Goal: Navigation & Orientation: Understand site structure

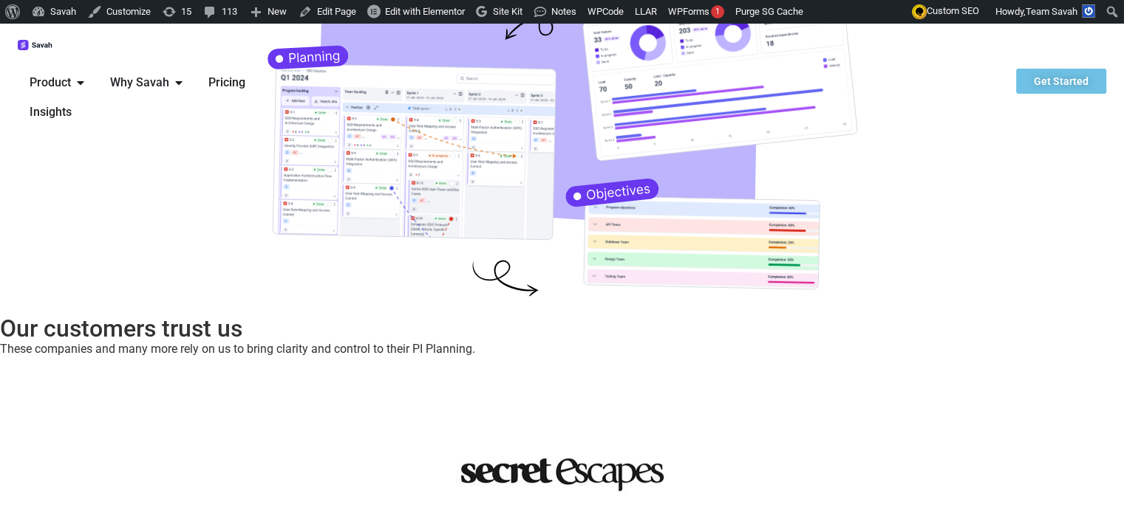
scroll to position [301, 0]
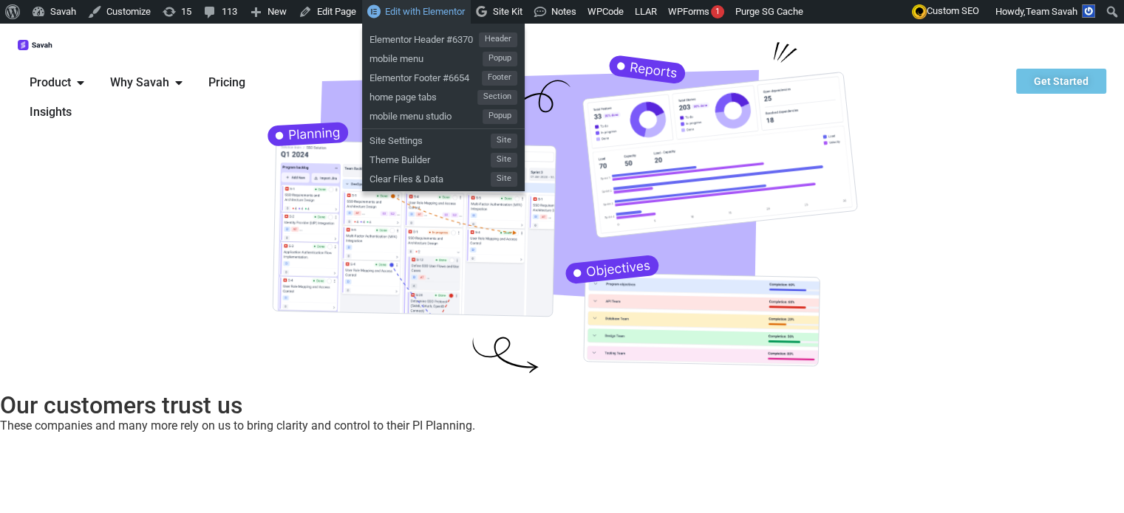
click at [387, 8] on span "Edit with Elementor" at bounding box center [425, 11] width 80 height 11
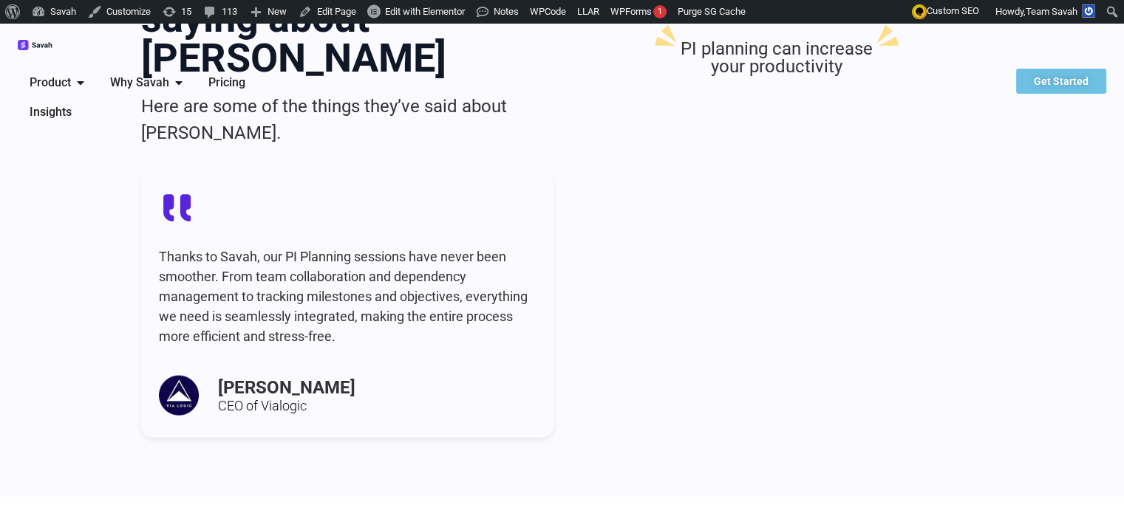
scroll to position [3325, 0]
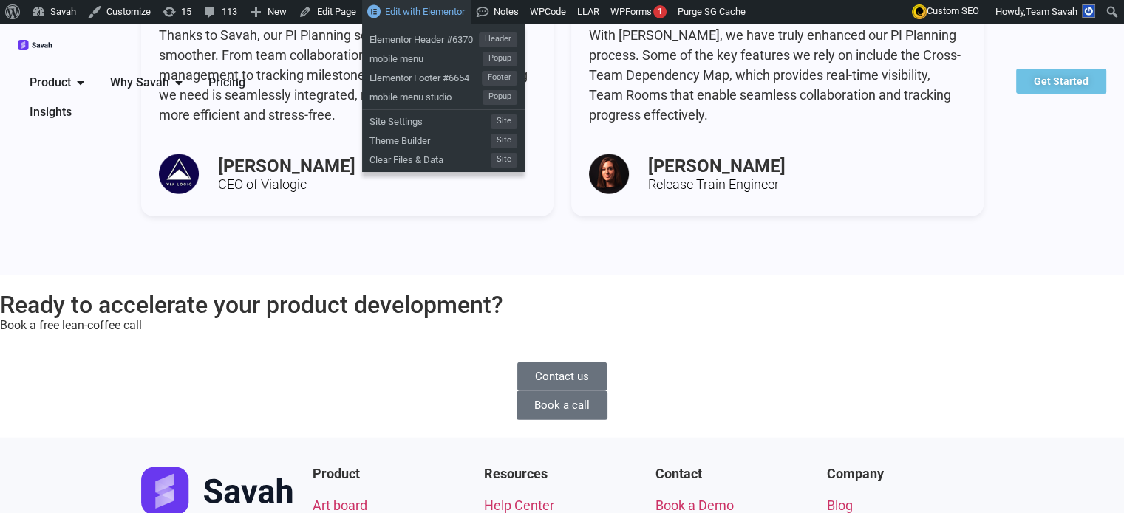
click at [426, 16] on span "Edit with Elementor" at bounding box center [425, 11] width 80 height 11
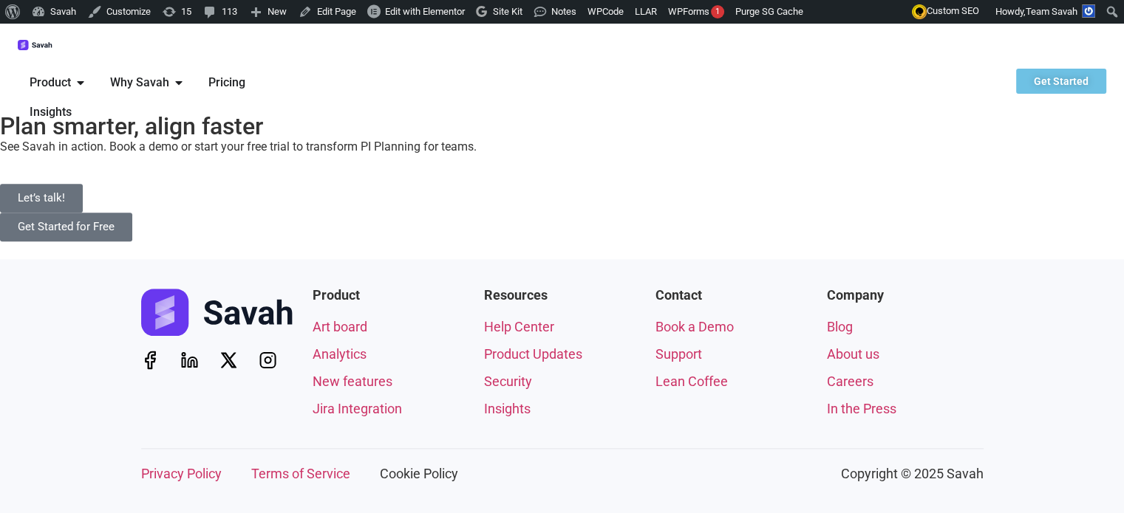
scroll to position [1890, 0]
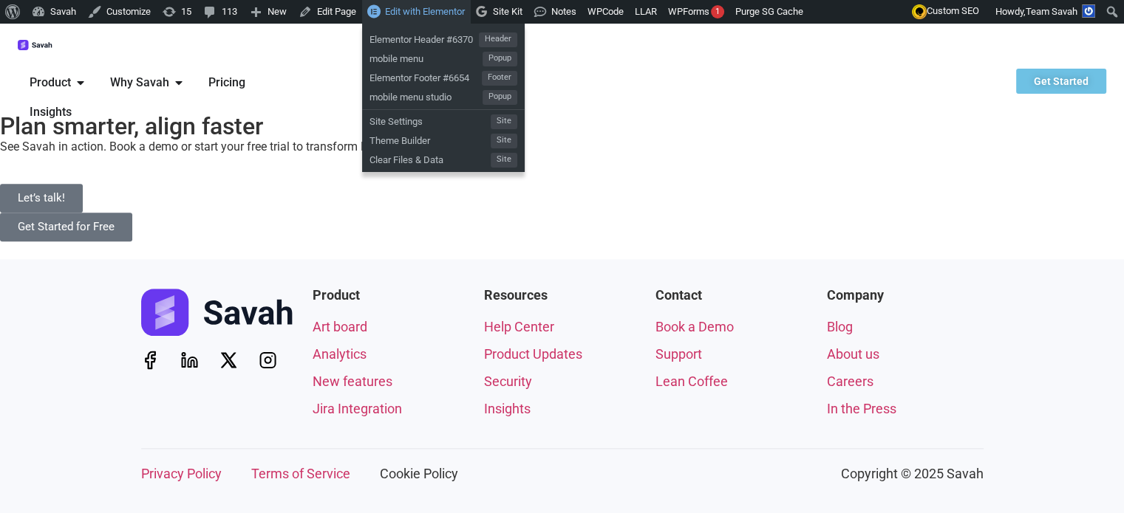
click at [456, 7] on span "Edit with Elementor" at bounding box center [425, 11] width 80 height 11
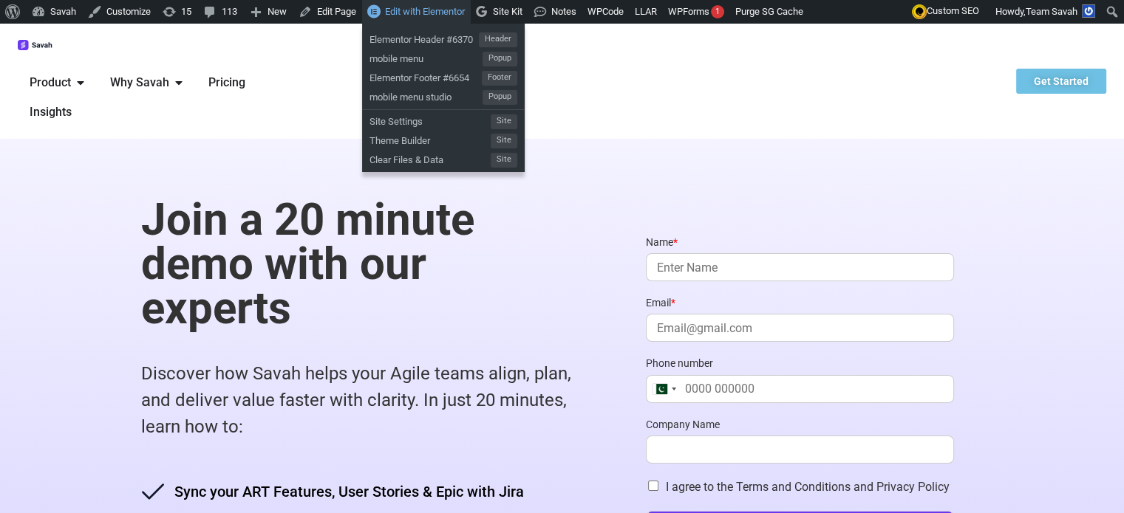
click at [399, 6] on span "Edit with Elementor" at bounding box center [425, 11] width 80 height 11
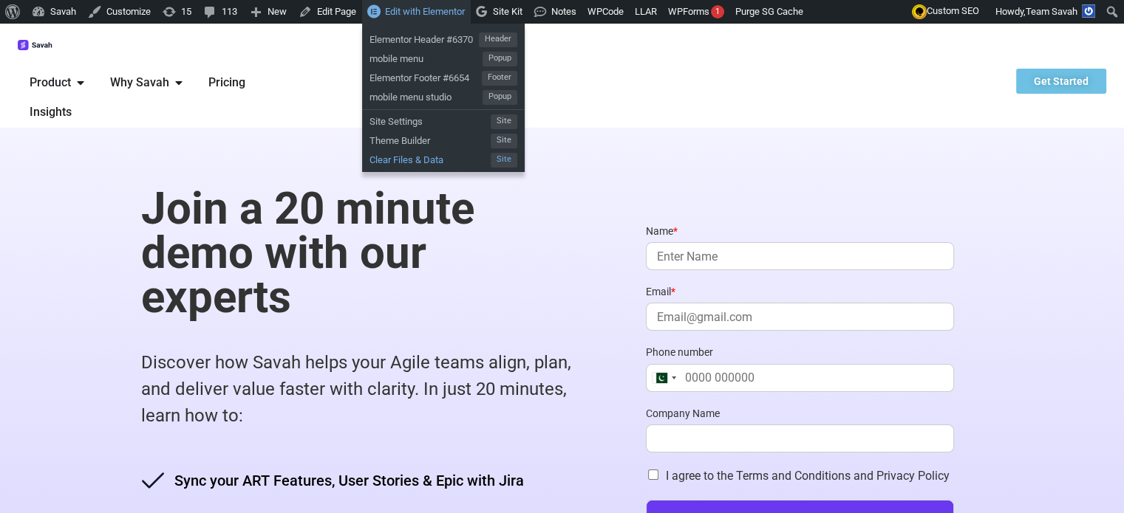
scroll to position [296, 0]
